Goal: Task Accomplishment & Management: Use online tool/utility

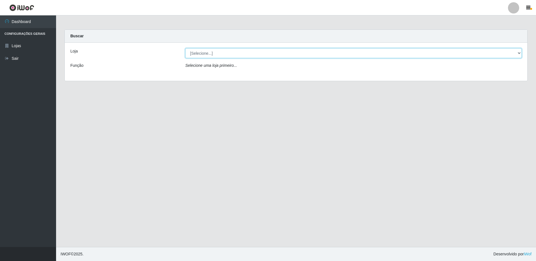
click at [231, 55] on select "[Selecione...] Extrabom - Loja 16 [GEOGRAPHIC_DATA]" at bounding box center [353, 53] width 336 height 10
select select "450"
click at [185, 48] on select "[Selecione...] Extrabom - Loja 16 [GEOGRAPHIC_DATA]" at bounding box center [353, 53] width 336 height 10
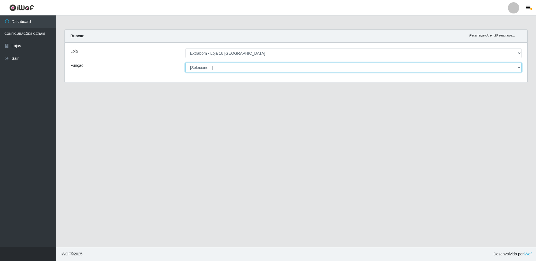
click at [197, 70] on select "[Selecione...] Repositor Repositor + Repositor ++" at bounding box center [353, 68] width 336 height 10
click at [185, 63] on select "[Selecione...] Repositor Repositor + Repositor ++" at bounding box center [353, 68] width 336 height 10
click at [207, 71] on select "[Selecione...] Repositor Repositor + Repositor ++" at bounding box center [353, 68] width 336 height 10
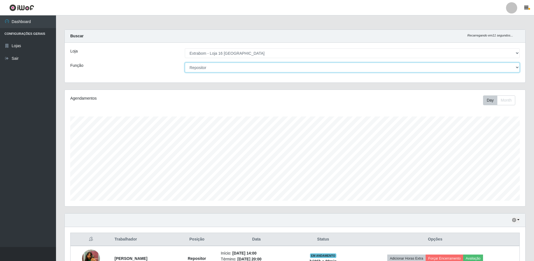
scroll to position [116, 461]
click at [185, 63] on select "[Selecione...] Repositor Repositor + Repositor ++" at bounding box center [352, 68] width 335 height 10
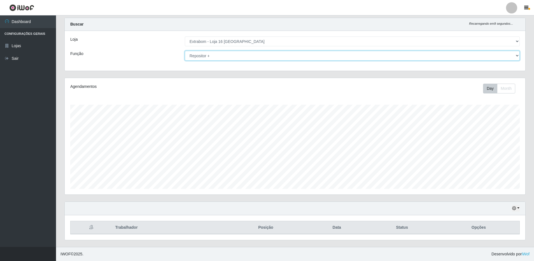
scroll to position [0, 0]
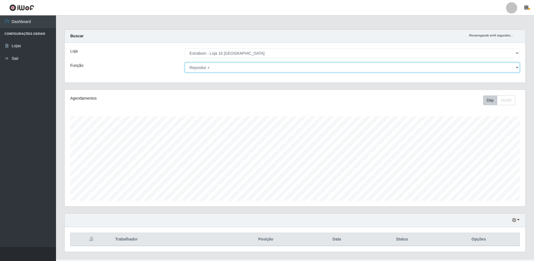
click at [217, 68] on select "[Selecione...] Repositor Repositor + Repositor ++" at bounding box center [352, 68] width 335 height 10
click at [215, 70] on select "[Selecione...] Repositor Repositor + Repositor ++" at bounding box center [352, 68] width 335 height 10
select select "24"
click at [185, 63] on select "[Selecione...] Repositor Repositor + Repositor ++" at bounding box center [352, 68] width 335 height 10
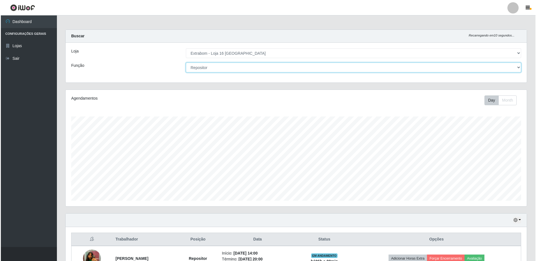
scroll to position [112, 0]
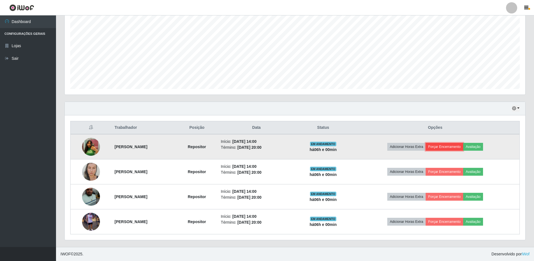
click at [454, 146] on button "Forçar Encerramento" at bounding box center [445, 147] width 38 height 8
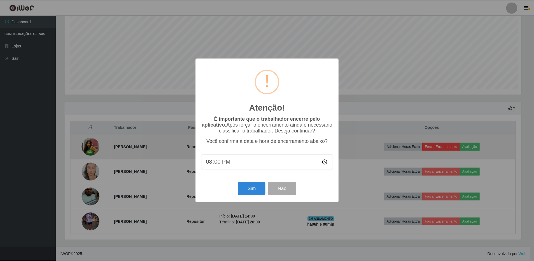
scroll to position [116, 458]
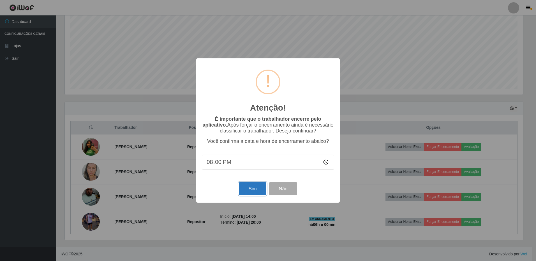
click at [251, 192] on button "Sim" at bounding box center [252, 188] width 27 height 13
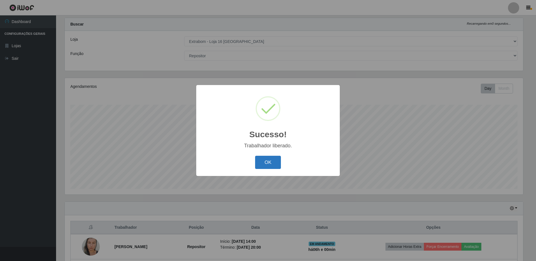
click at [269, 166] on button "OK" at bounding box center [268, 162] width 26 height 13
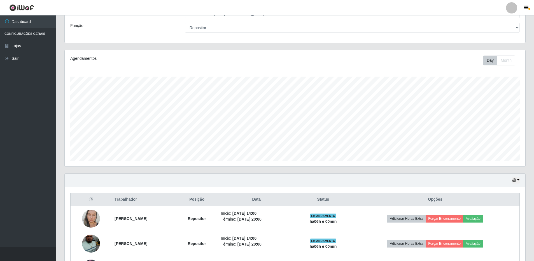
scroll to position [87, 0]
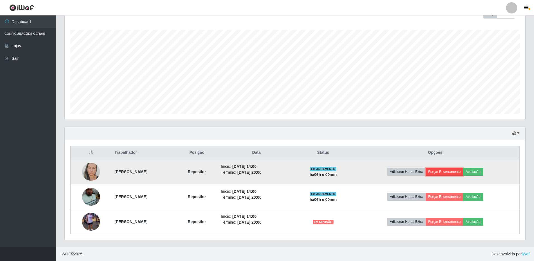
click at [453, 173] on button "Forçar Encerramento" at bounding box center [445, 172] width 38 height 8
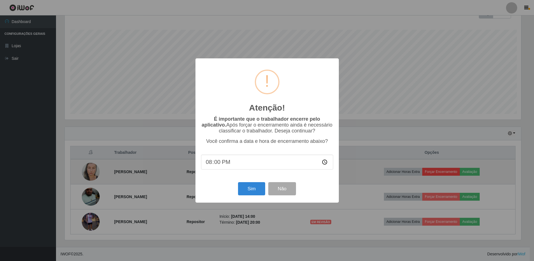
scroll to position [116, 458]
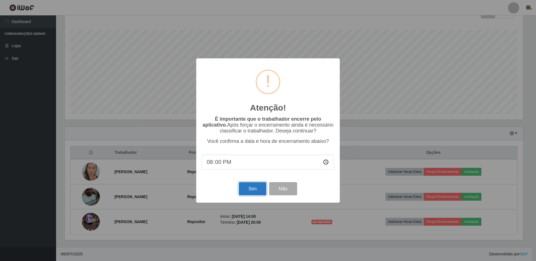
click at [251, 189] on button "Sim" at bounding box center [252, 188] width 27 height 13
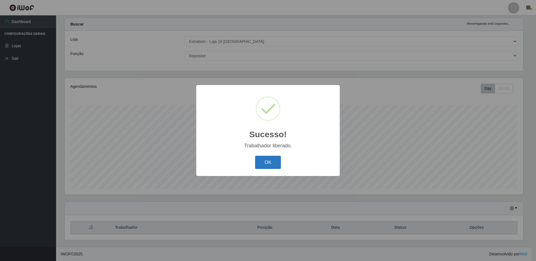
click at [270, 163] on button "OK" at bounding box center [268, 162] width 26 height 13
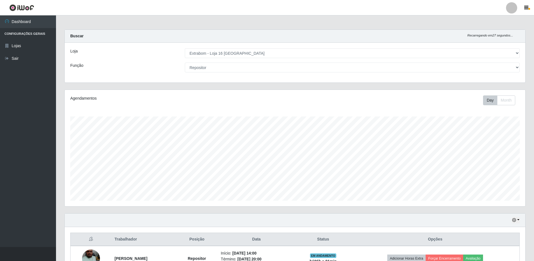
scroll to position [62, 0]
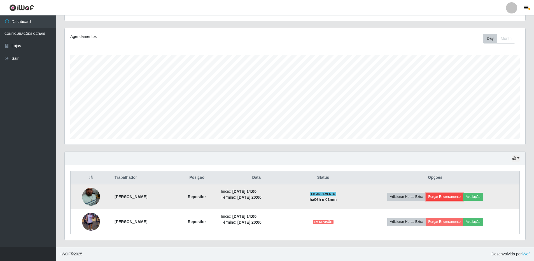
click at [453, 194] on button "Forçar Encerramento" at bounding box center [445, 197] width 38 height 8
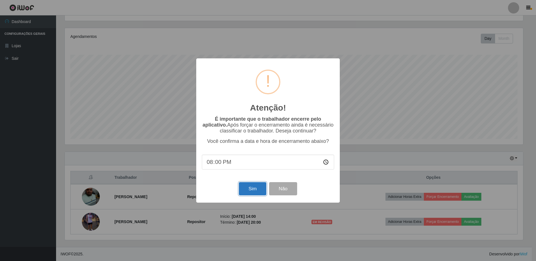
click at [250, 192] on button "Sim" at bounding box center [252, 188] width 27 height 13
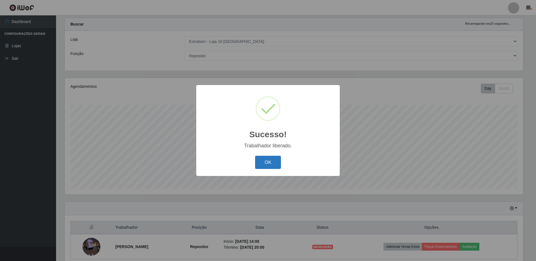
click at [259, 161] on button "OK" at bounding box center [268, 162] width 26 height 13
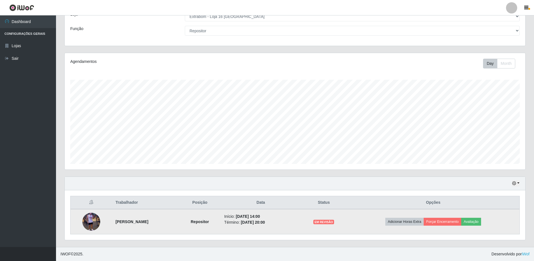
click at [85, 221] on img at bounding box center [91, 221] width 18 height 32
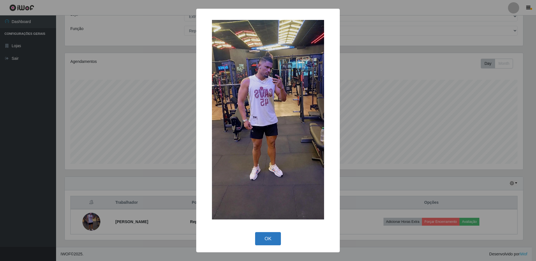
click at [273, 237] on button "OK" at bounding box center [268, 238] width 26 height 13
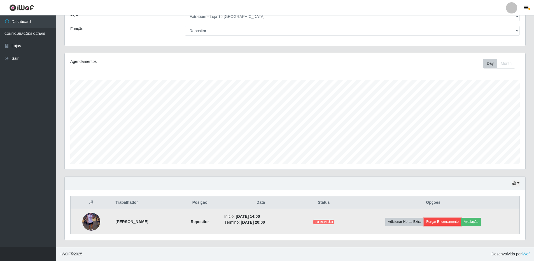
click at [448, 222] on button "Forçar Encerramento" at bounding box center [443, 221] width 38 height 8
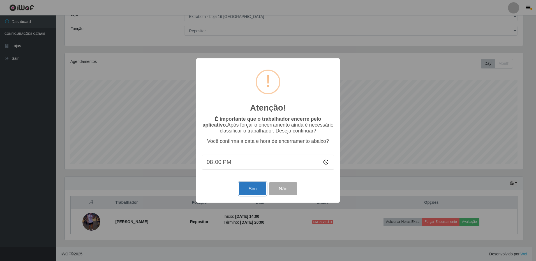
click at [247, 191] on button "Sim" at bounding box center [252, 188] width 27 height 13
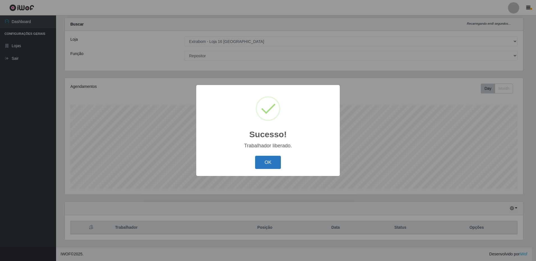
click at [266, 163] on button "OK" at bounding box center [268, 162] width 26 height 13
